Goal: Task Accomplishment & Management: Manage account settings

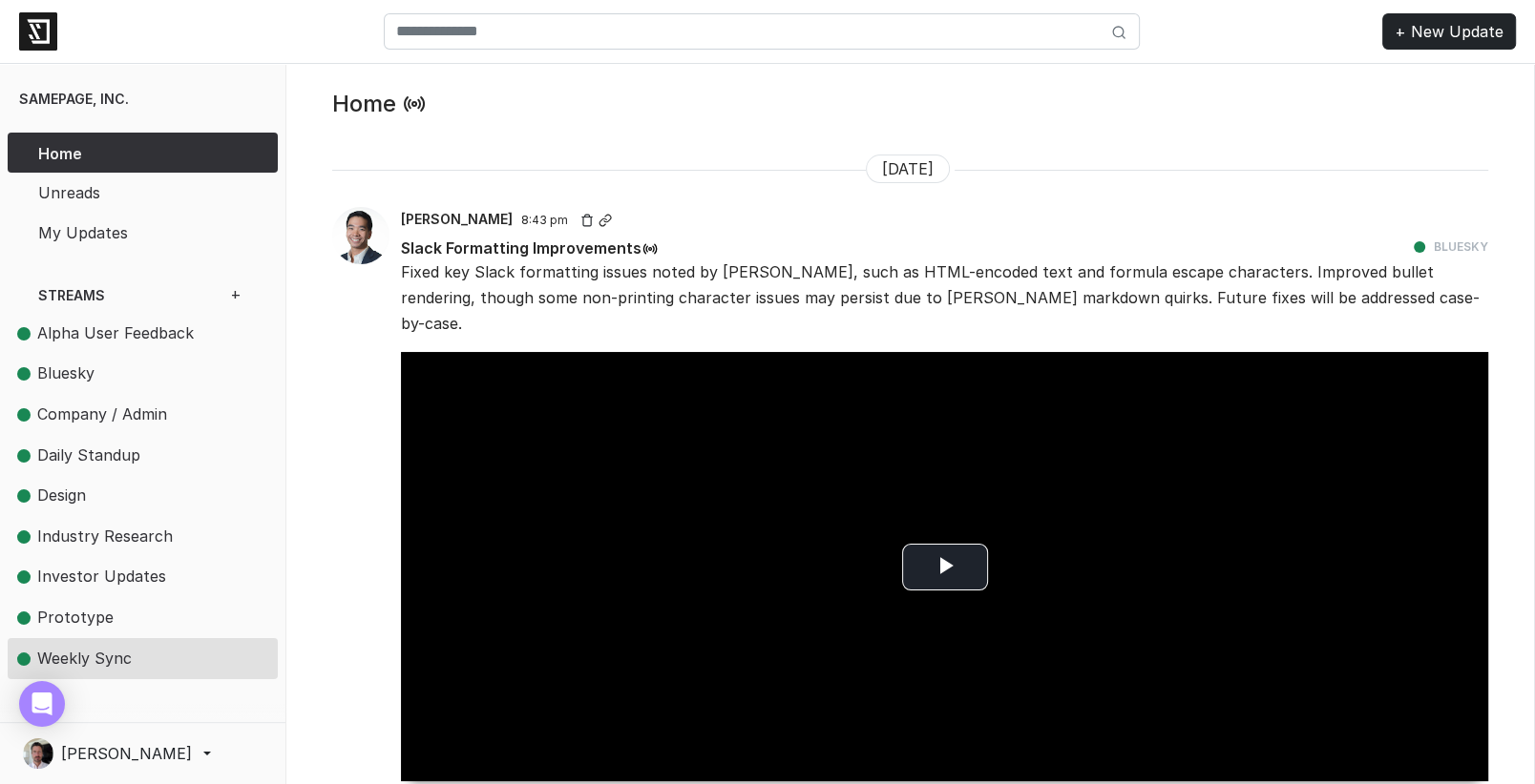
click at [149, 658] on span "Weekly Sync" at bounding box center [119, 660] width 203 height 25
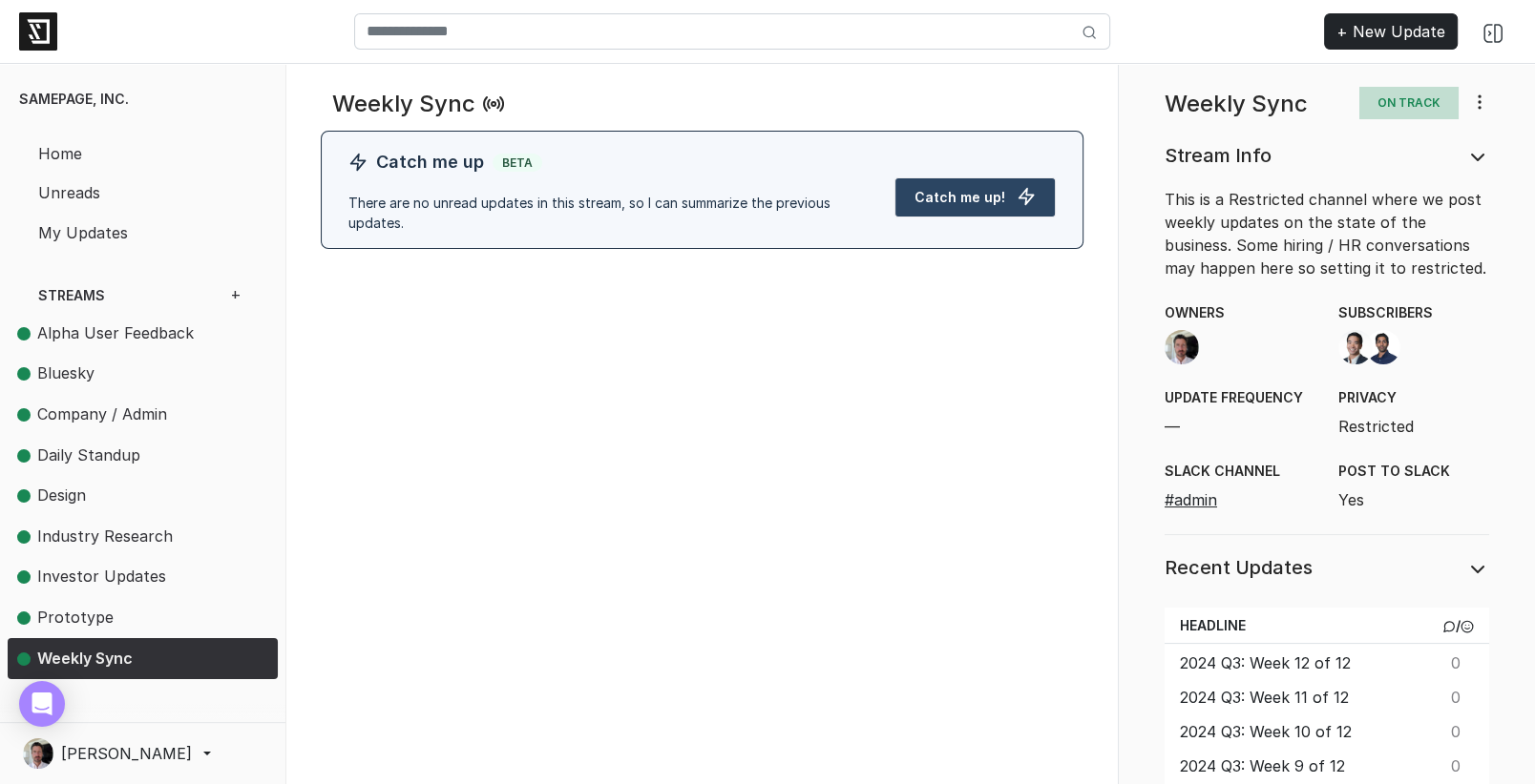
click at [1478, 111] on icon at bounding box center [1480, 102] width 19 height 19
click at [1412, 174] on link "Edit" at bounding box center [1412, 180] width 151 height 33
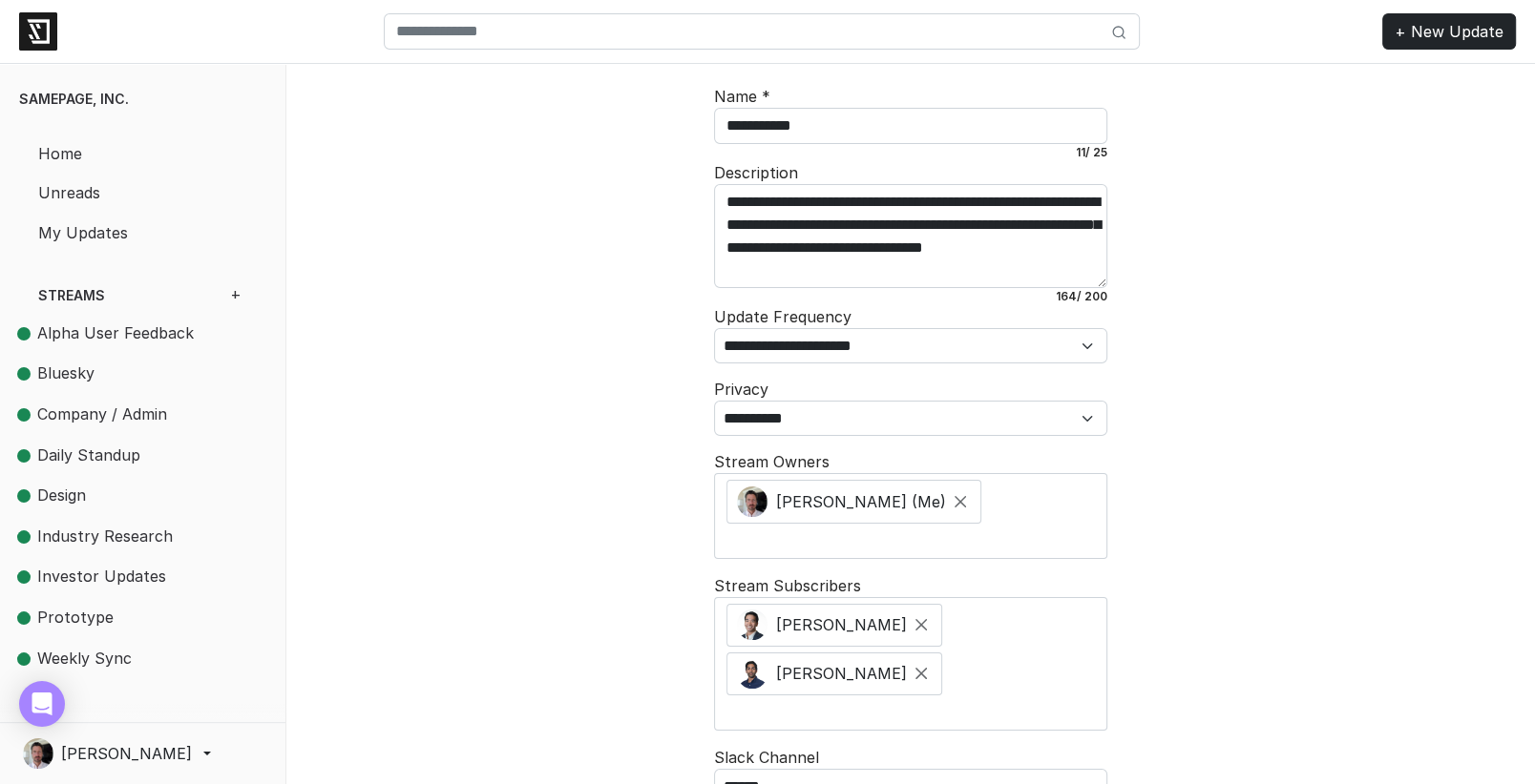
scroll to position [77, 0]
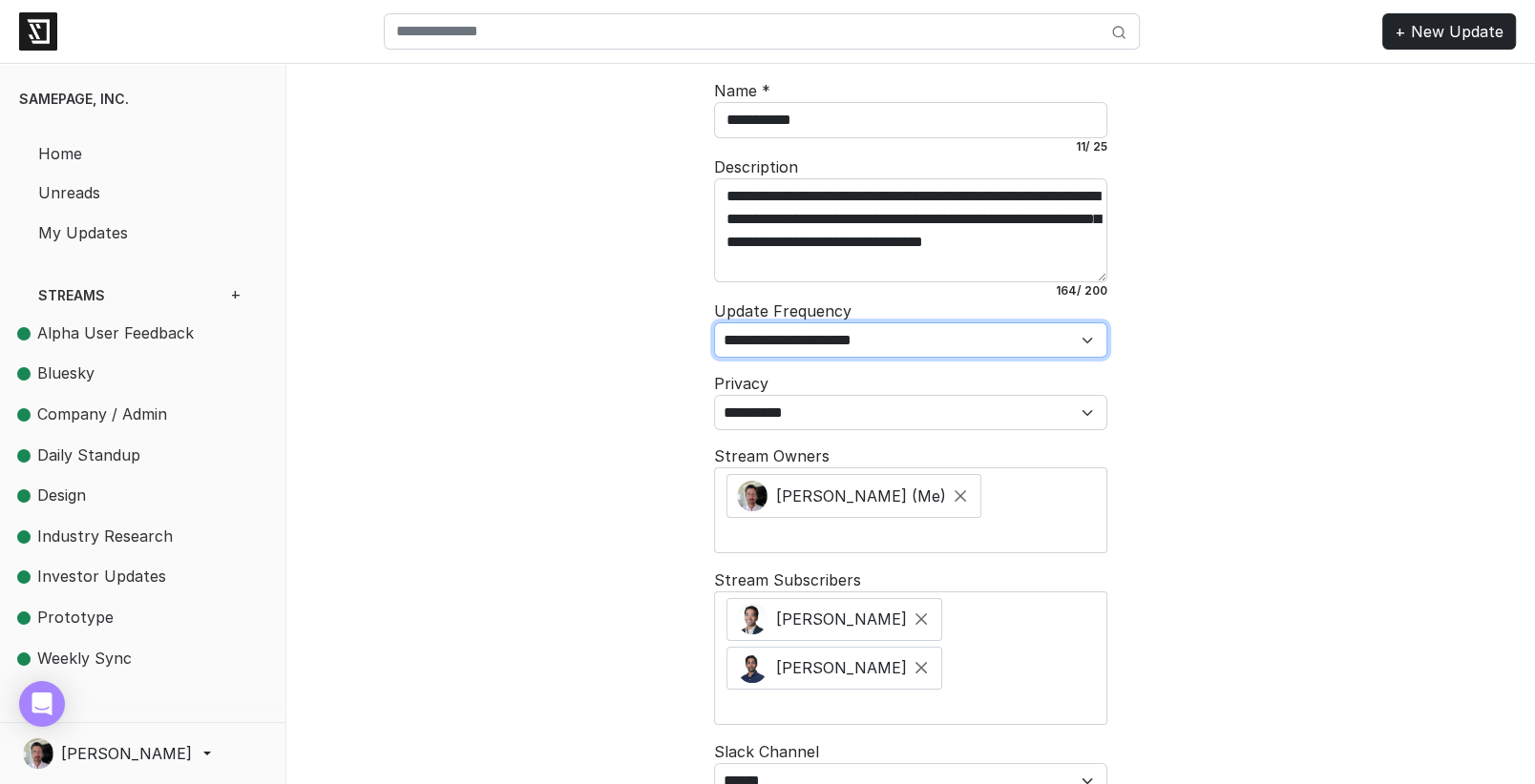
click at [861, 338] on select "**********" at bounding box center [911, 339] width 394 height 36
select select "**********"
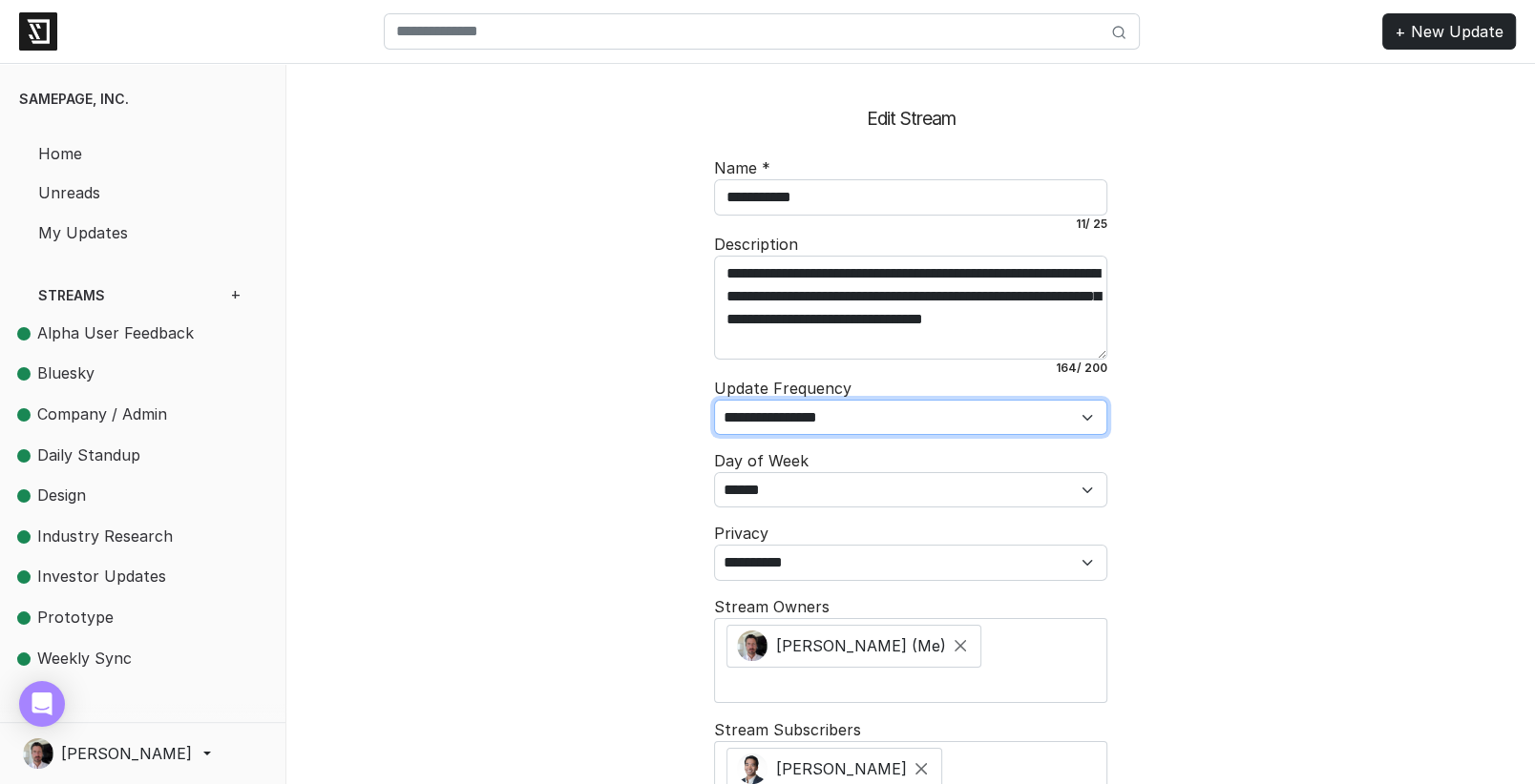
scroll to position [287, 0]
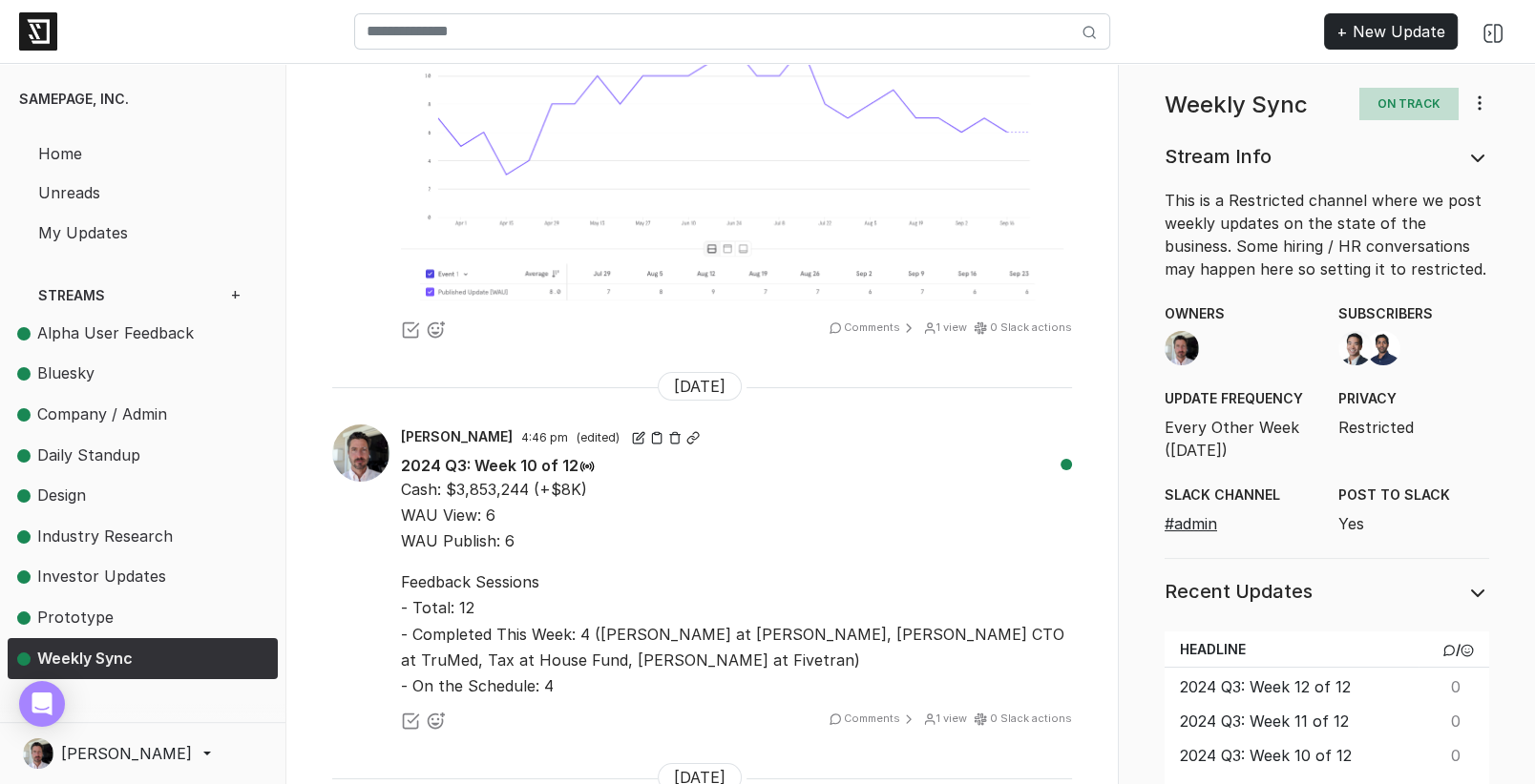
scroll to position [1466, 0]
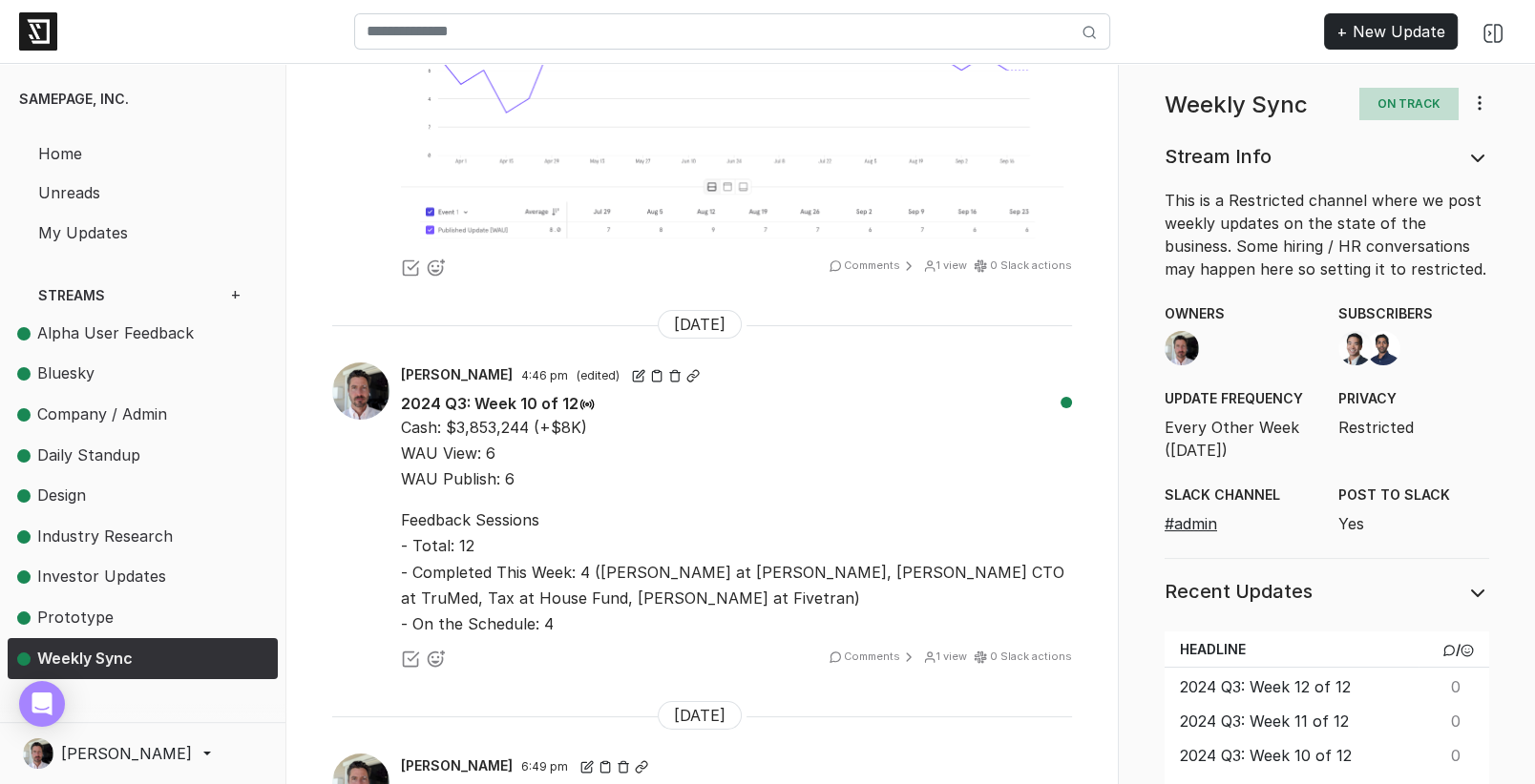
click at [492, 415] on p "Cash: $3,853,244 (+$8K) WAU View: 6 WAU Publish: 6" at bounding box center [737, 453] width 672 height 78
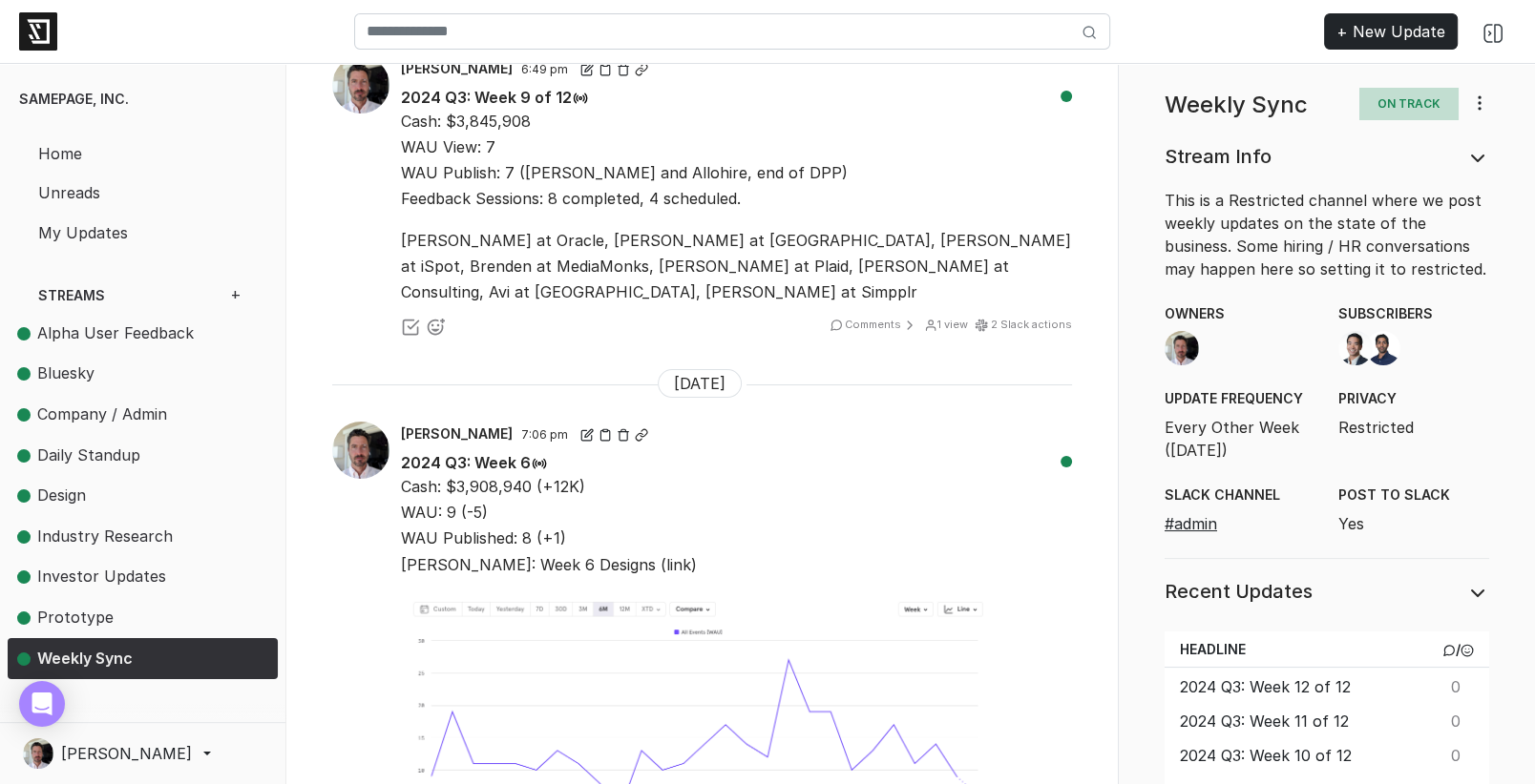
scroll to position [2164, 0]
click at [790, 227] on p "Jarrod at Oracle, Sam at Figma, Brian at iSpot, Brenden at MediaMonks, Shawn at…" at bounding box center [737, 265] width 672 height 78
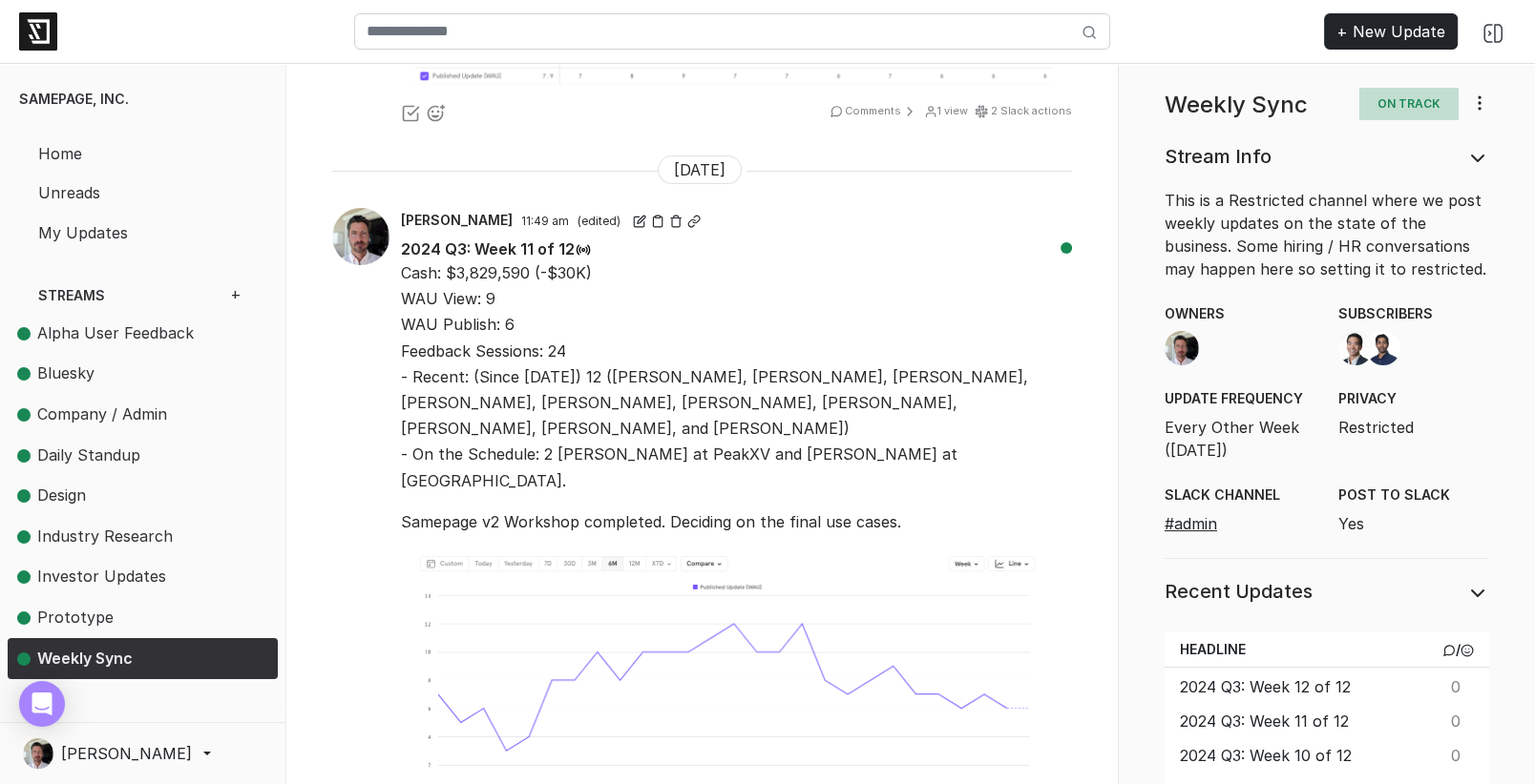
scroll to position [552, 0]
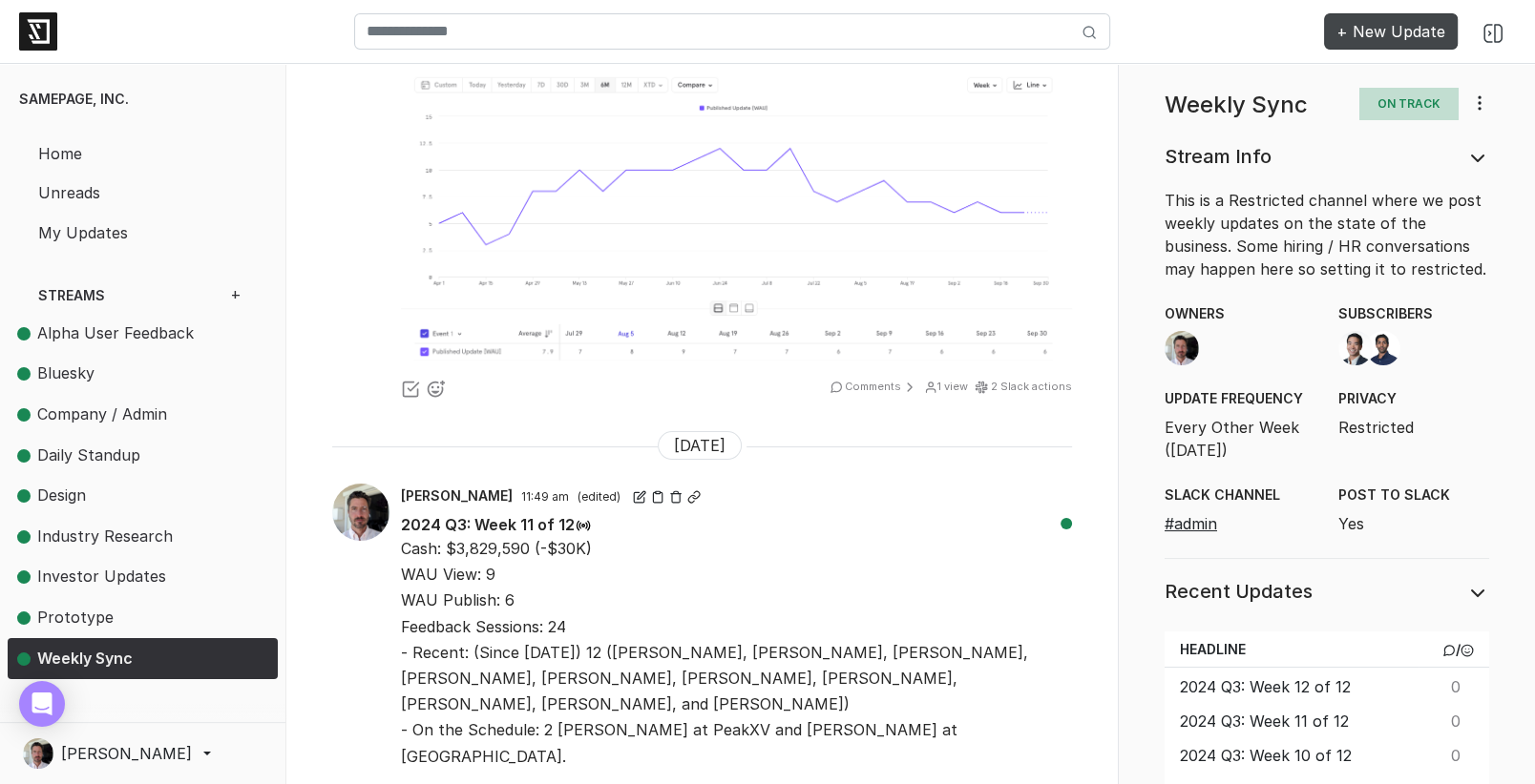
click at [1381, 33] on link "+ New Update" at bounding box center [1390, 32] width 134 height 37
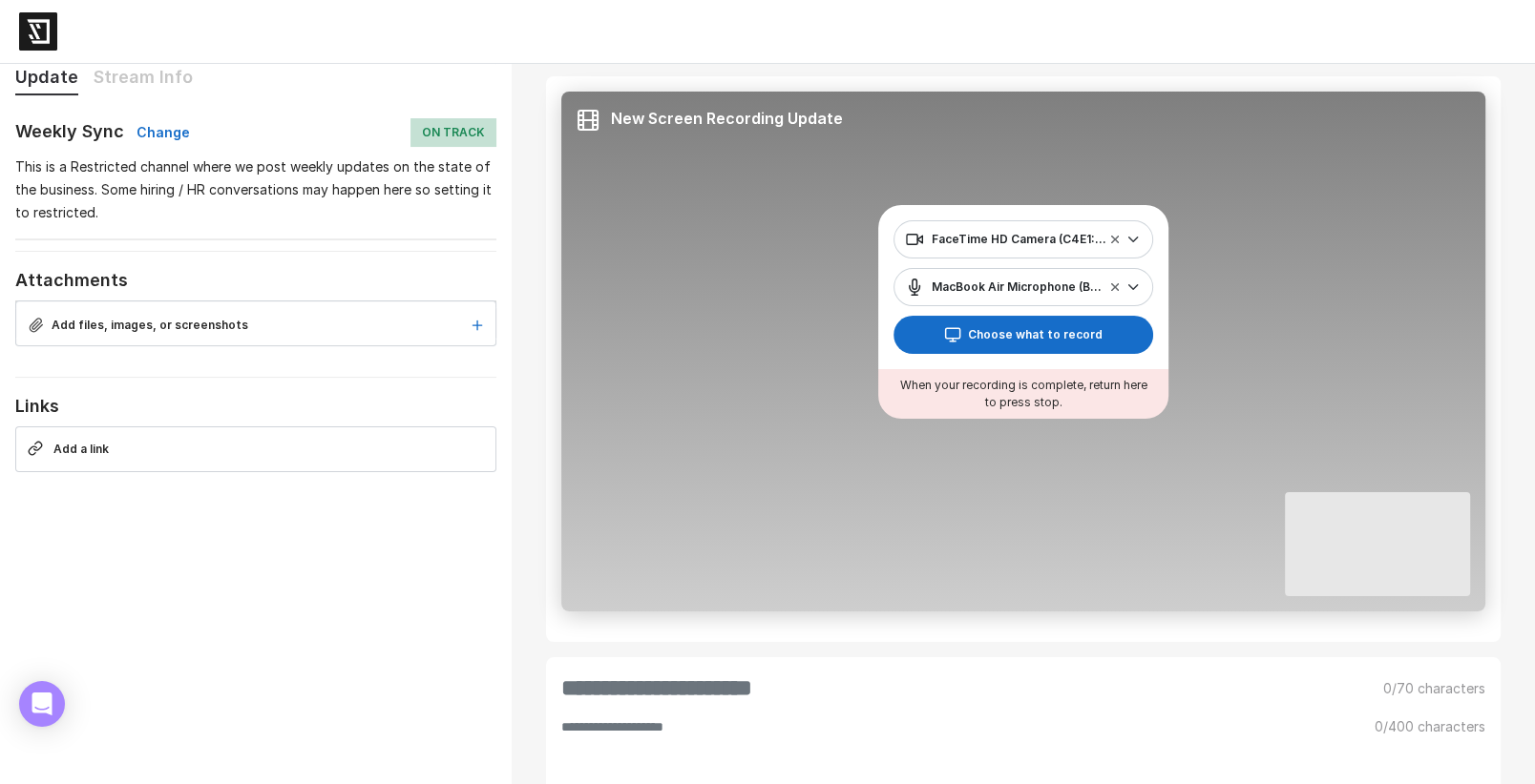
scroll to position [280, 0]
click at [257, 310] on div "Add files, images, or screenshots" at bounding box center [256, 322] width 481 height 45
click at [15, 300] on input "Add files, images, or screenshots" at bounding box center [256, 304] width 481 height 8
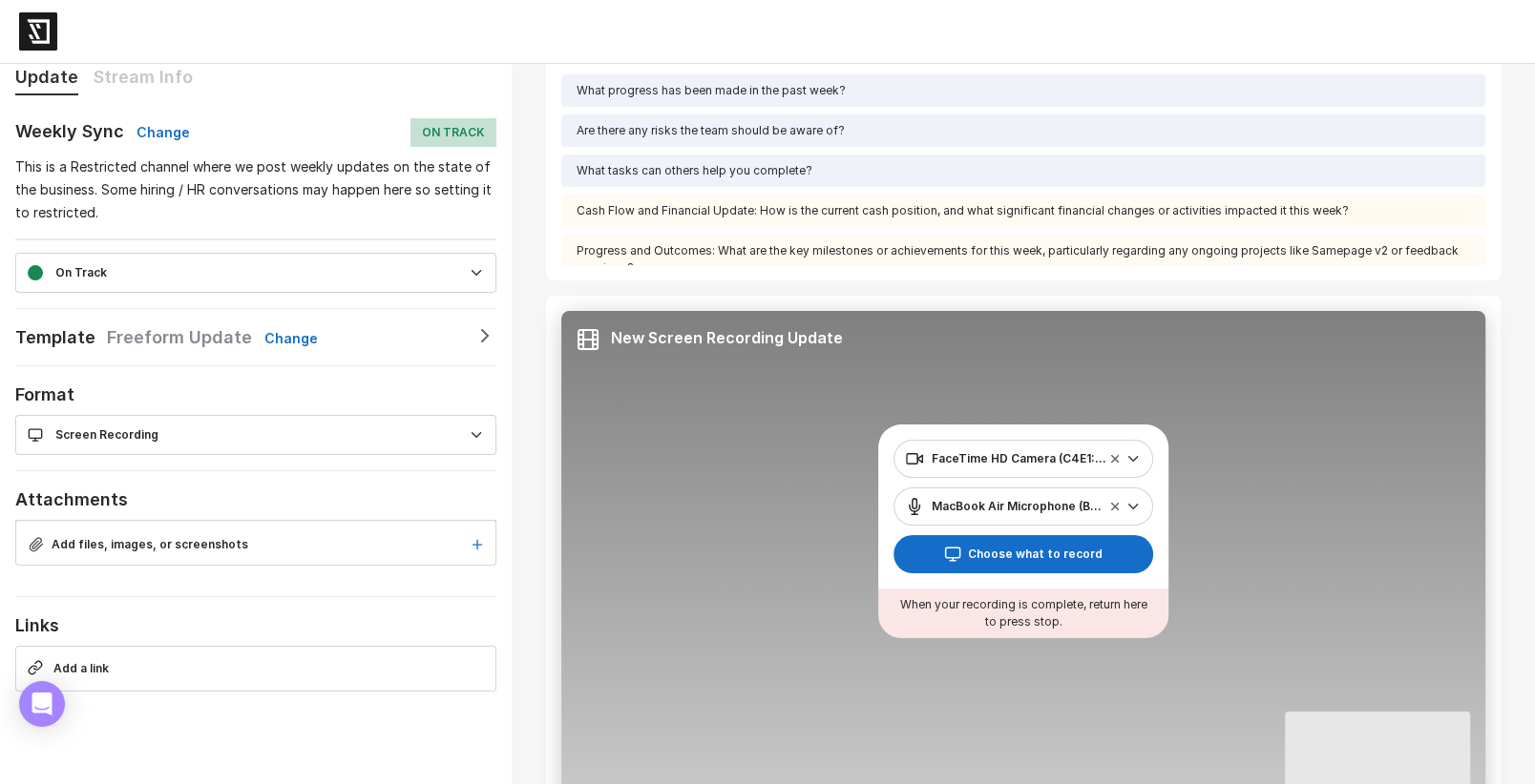
scroll to position [60, 0]
click at [189, 454] on div "**********" at bounding box center [256, 417] width 481 height 105
click at [187, 435] on span "Screen Recording" at bounding box center [244, 432] width 433 height 23
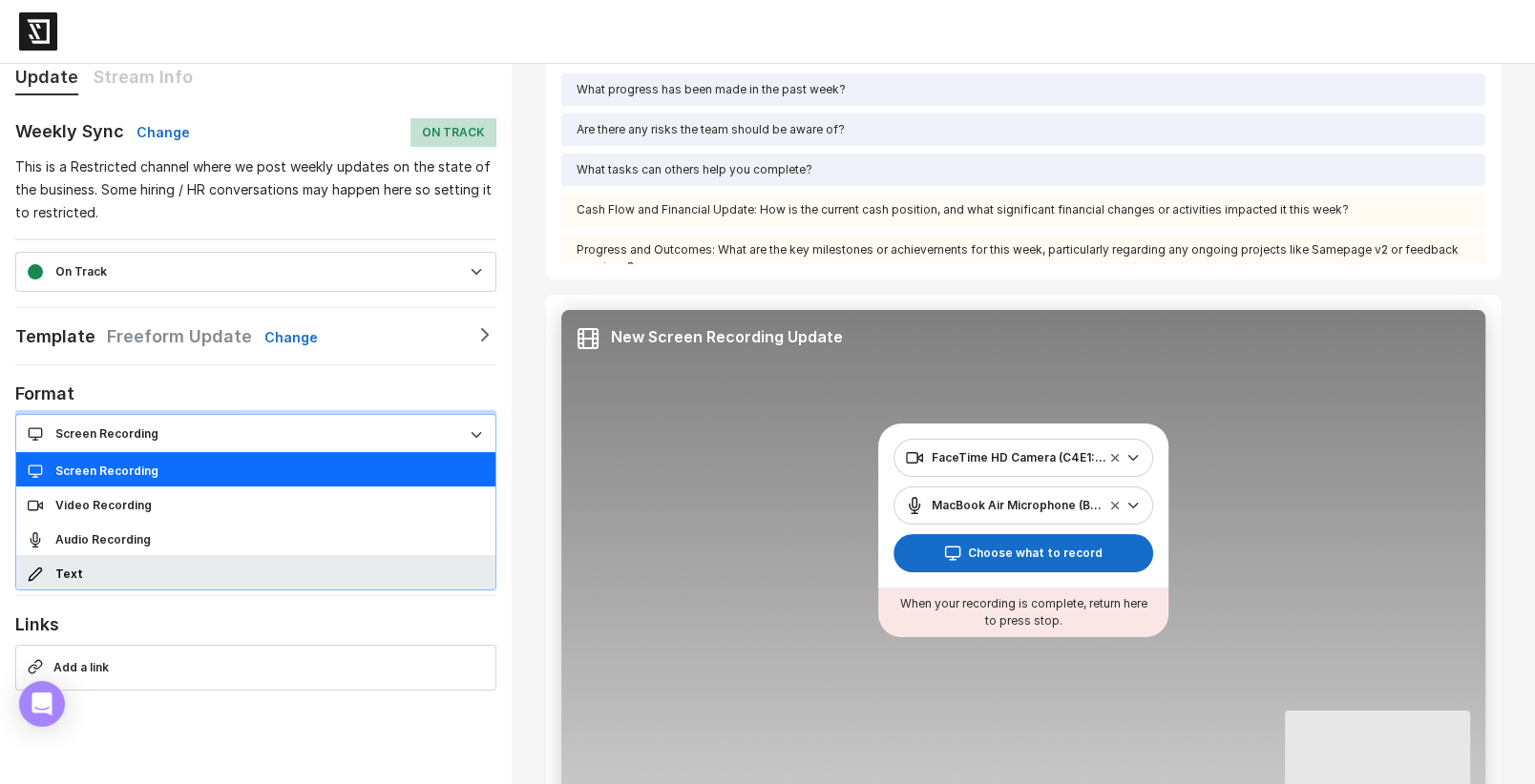
select select "****"
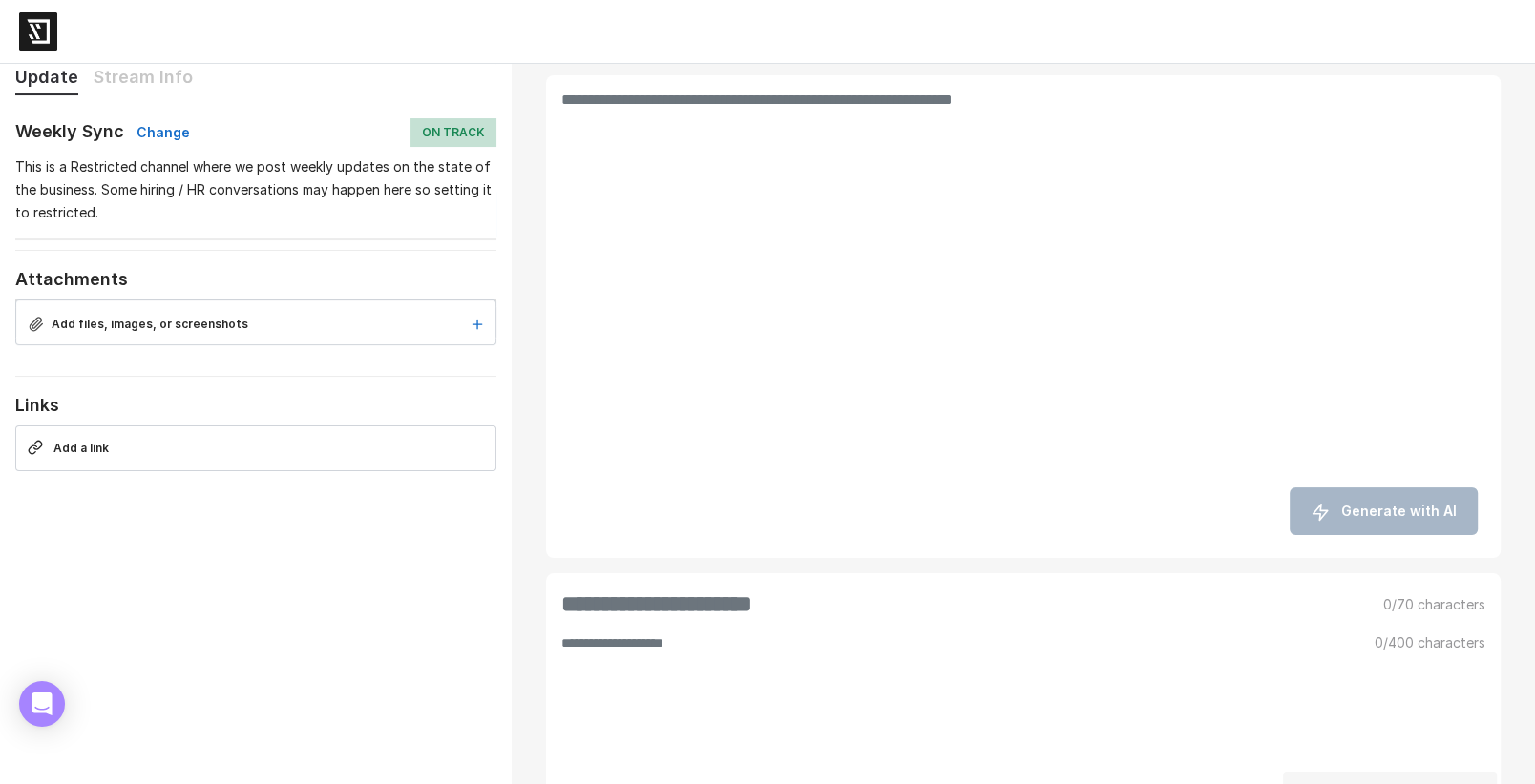
scroll to position [412, 0]
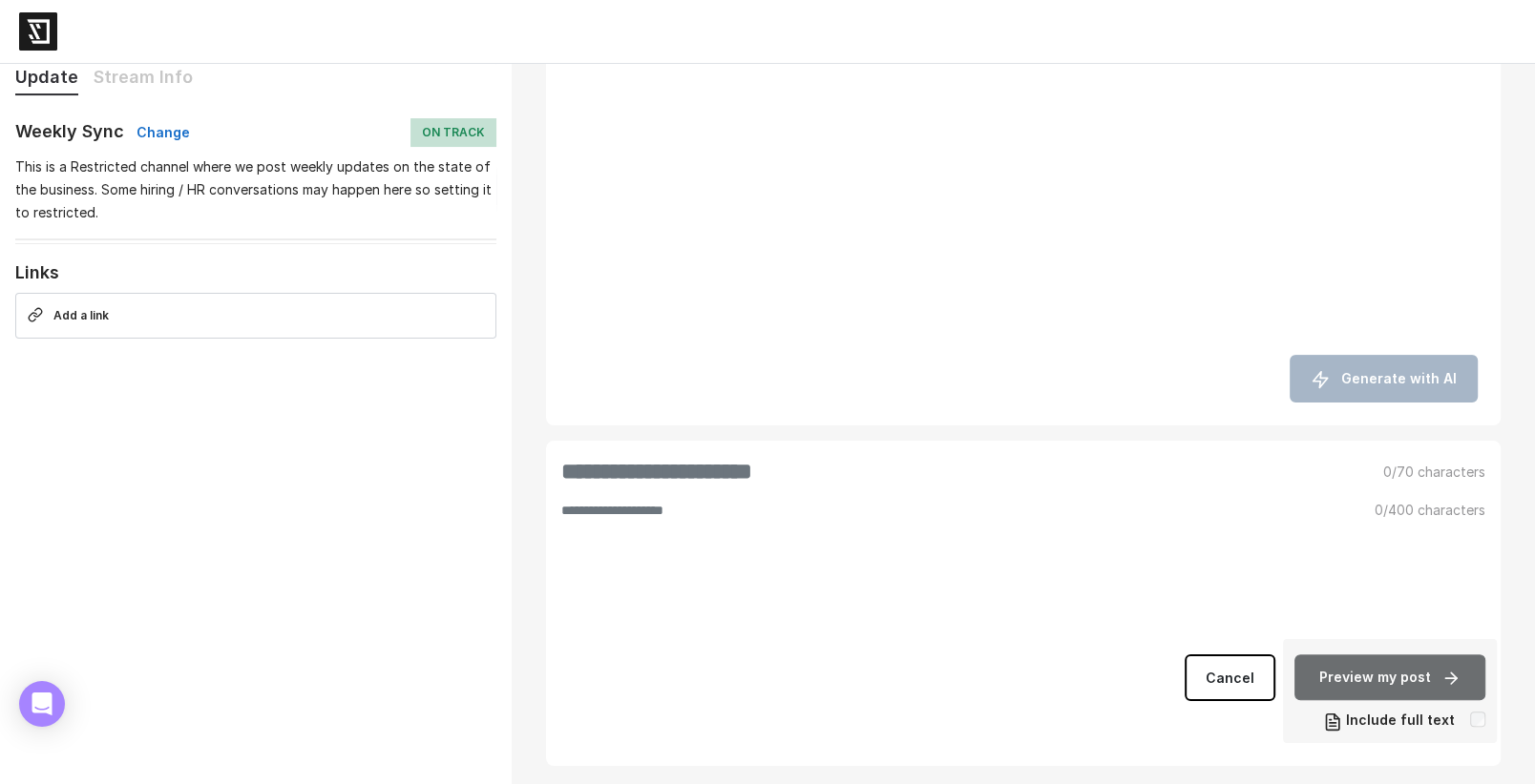
click at [792, 469] on input "text" at bounding box center [961, 472] width 799 height 31
click at [1089, 521] on textarea at bounding box center [956, 570] width 790 height 137
click at [1397, 501] on div "0 /400 characters" at bounding box center [1430, 570] width 134 height 137
